Goal: Task Accomplishment & Management: Use online tool/utility

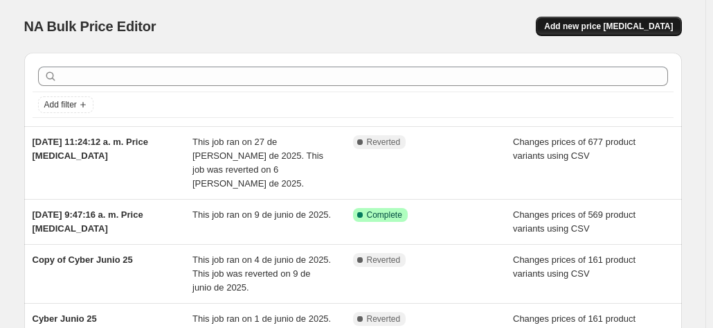
click at [596, 27] on span "Add new price [MEDICAL_DATA]" at bounding box center [608, 26] width 129 height 11
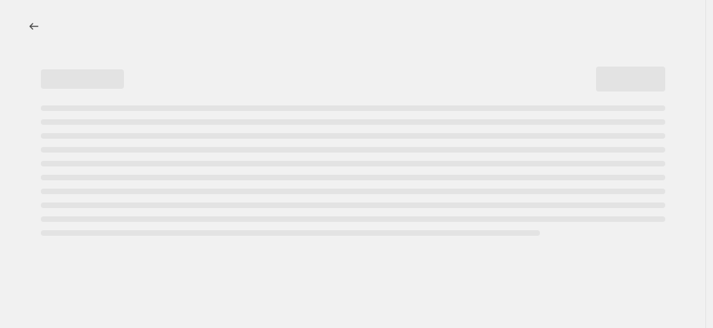
select select "percentage"
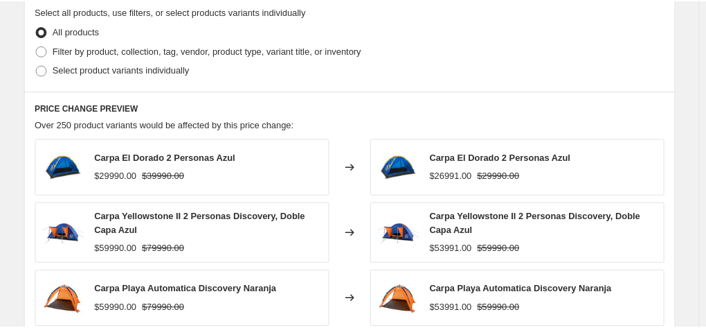
scroll to position [677, 0]
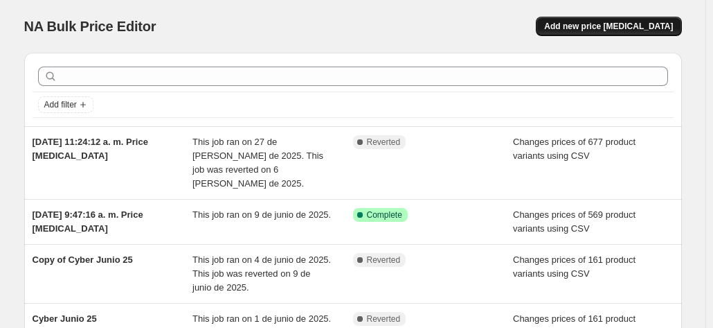
click at [663, 23] on span "Add new price [MEDICAL_DATA]" at bounding box center [608, 26] width 129 height 11
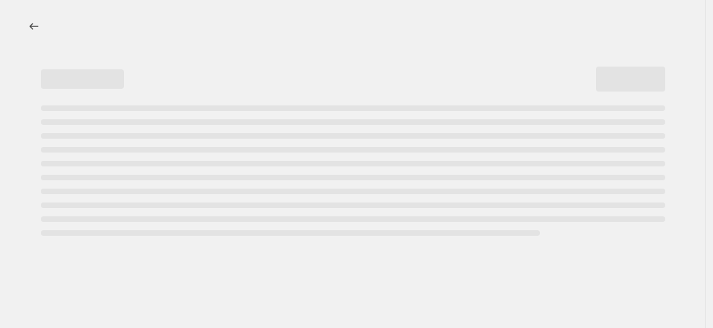
select select "percentage"
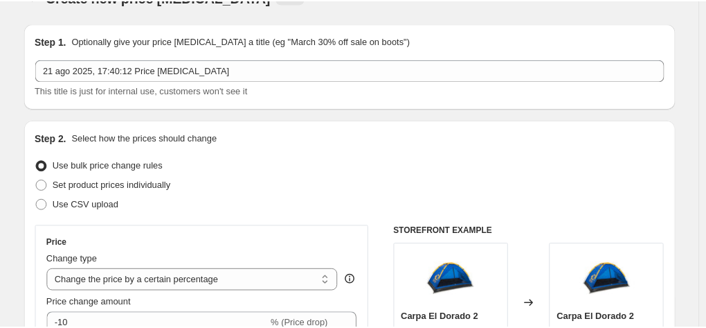
scroll to position [21, 0]
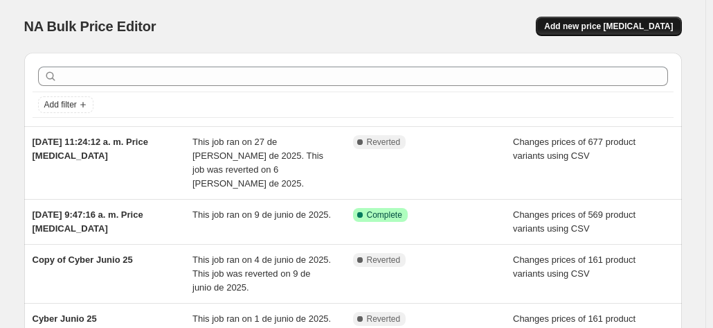
click at [587, 19] on button "Add new price [MEDICAL_DATA]" at bounding box center [608, 26] width 145 height 19
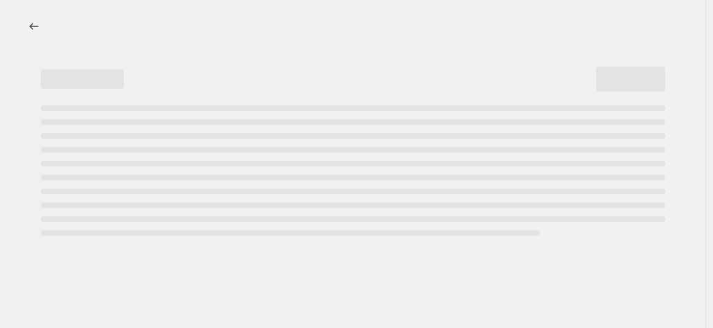
select select "percentage"
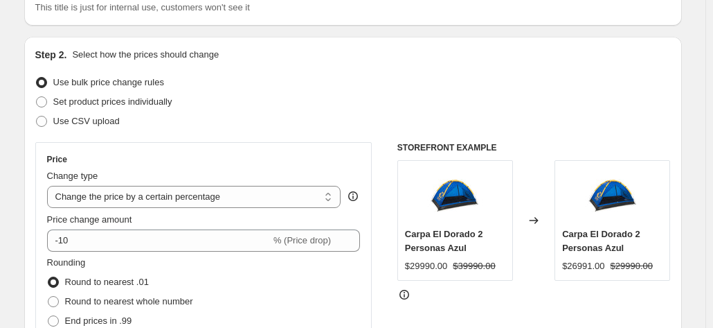
scroll to position [114, 0]
click at [47, 117] on span at bounding box center [41, 120] width 11 height 11
click at [37, 116] on input "Use CSV upload" at bounding box center [36, 115] width 1 height 1
radio input "true"
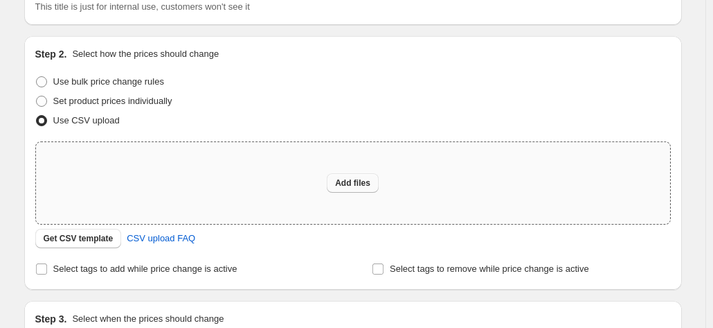
click at [332, 179] on button "Add files" at bounding box center [353, 182] width 52 height 19
type input "C:\fakepath\csv_template_user_33365.csv"
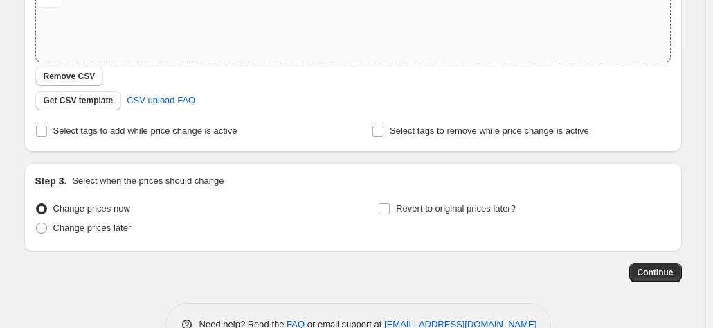
scroll to position [281, 0]
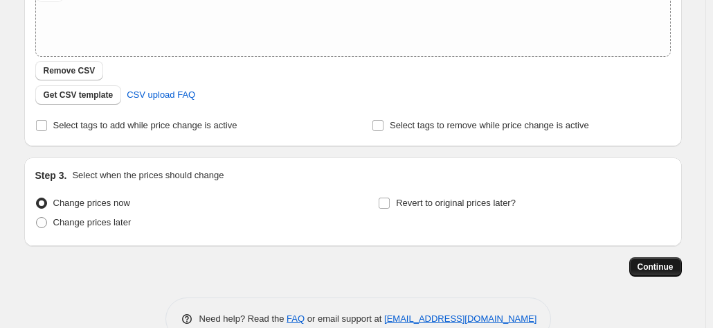
click at [655, 265] on span "Continue" at bounding box center [656, 266] width 36 height 11
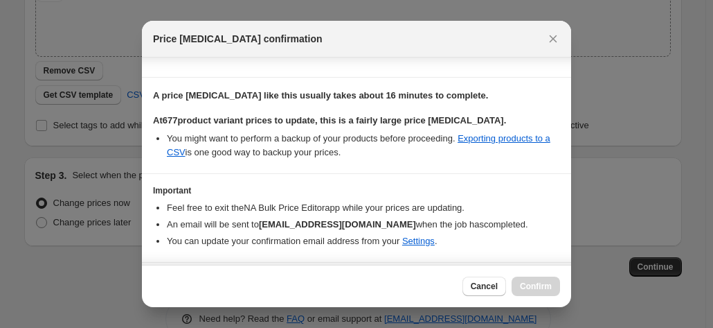
scroll to position [104, 0]
click at [550, 38] on icon "Close" at bounding box center [553, 39] width 14 height 14
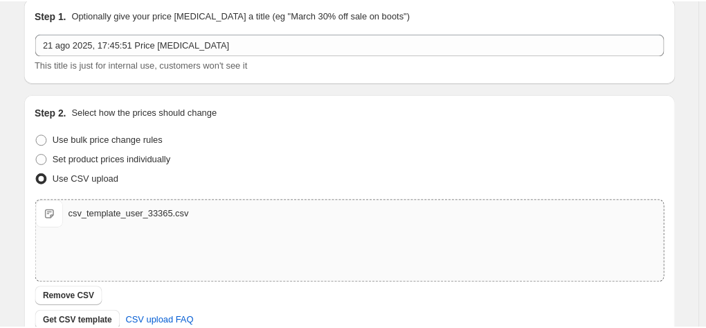
scroll to position [0, 0]
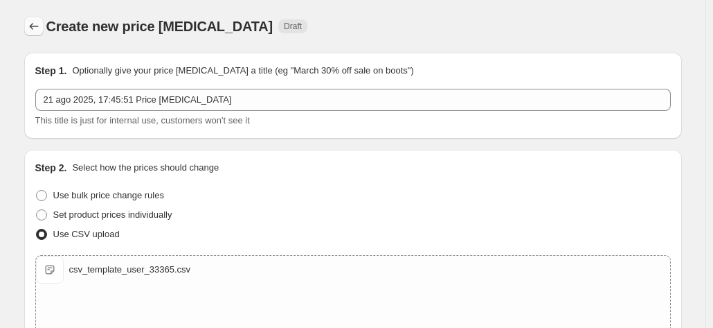
click at [36, 21] on icon "Price change jobs" at bounding box center [34, 26] width 14 height 14
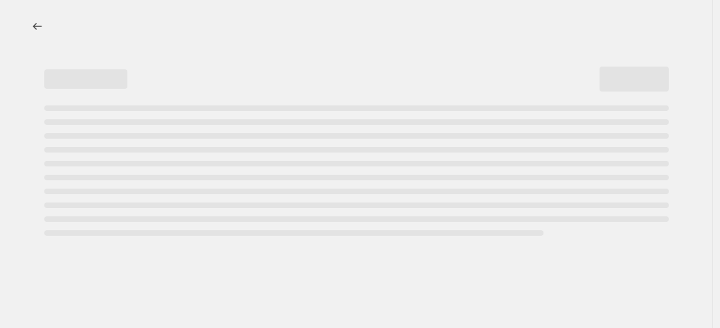
select select "percentage"
